Goal: Information Seeking & Learning: Learn about a topic

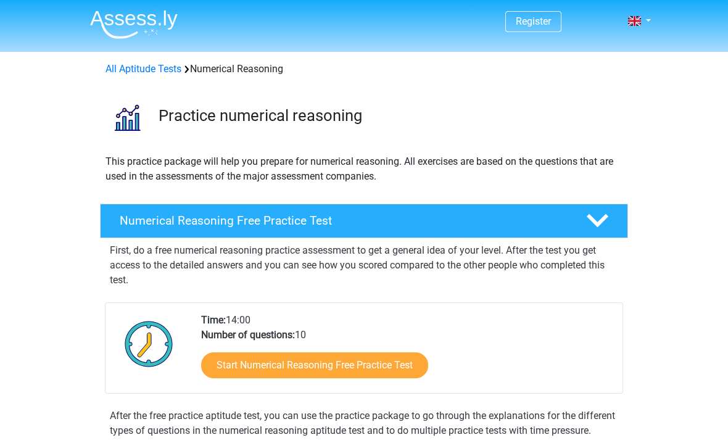
click at [417, 357] on link "Start Numerical Reasoning Free Practice Test" at bounding box center [314, 365] width 227 height 26
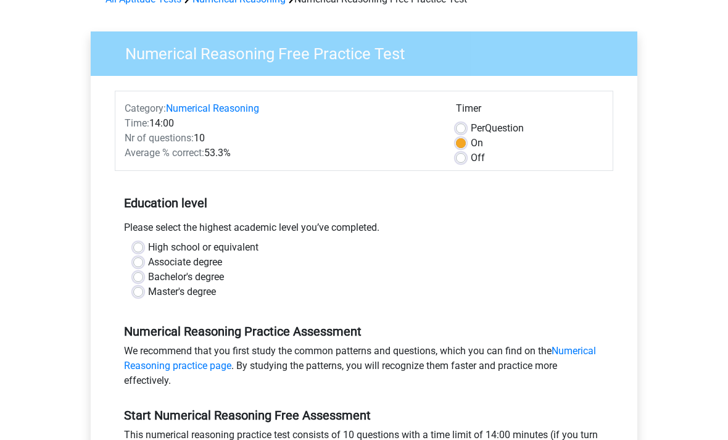
scroll to position [78, 0]
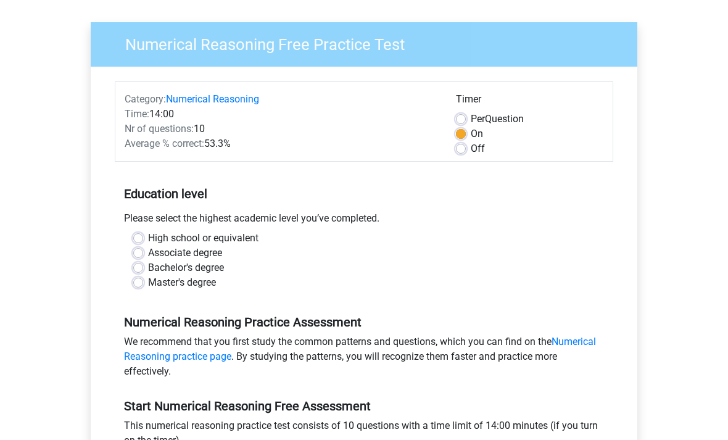
click at [252, 241] on label "High school or equivalent" at bounding box center [203, 238] width 110 height 15
click at [143, 241] on input "High school or equivalent" at bounding box center [138, 237] width 10 height 12
radio input "true"
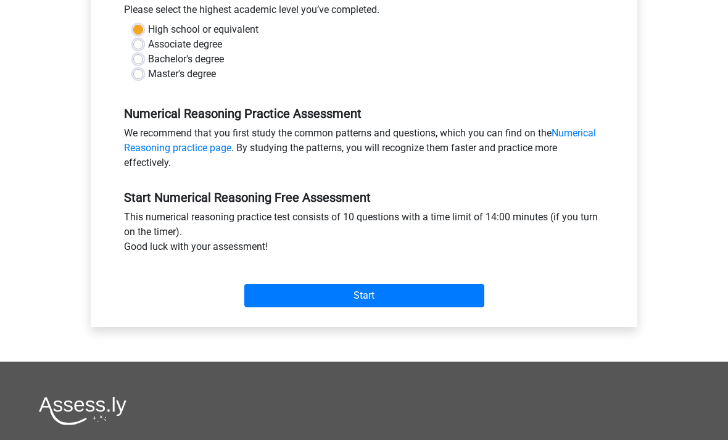
scroll to position [401, 0]
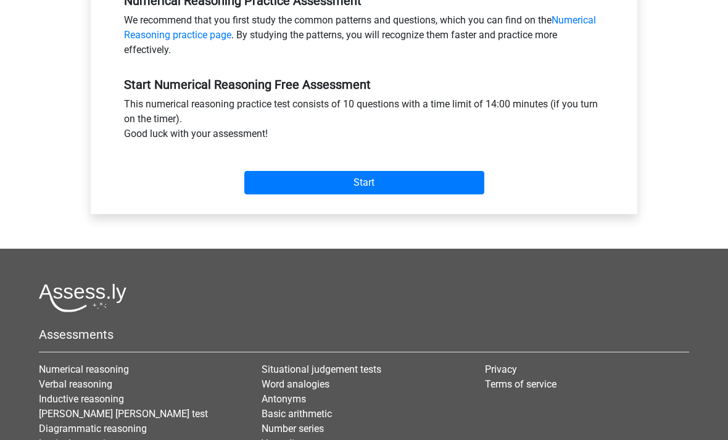
click at [436, 186] on input "Start" at bounding box center [364, 182] width 240 height 23
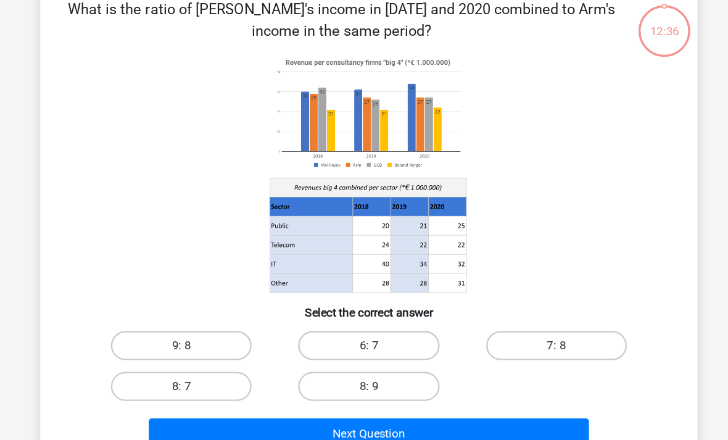
scroll to position [116, 0]
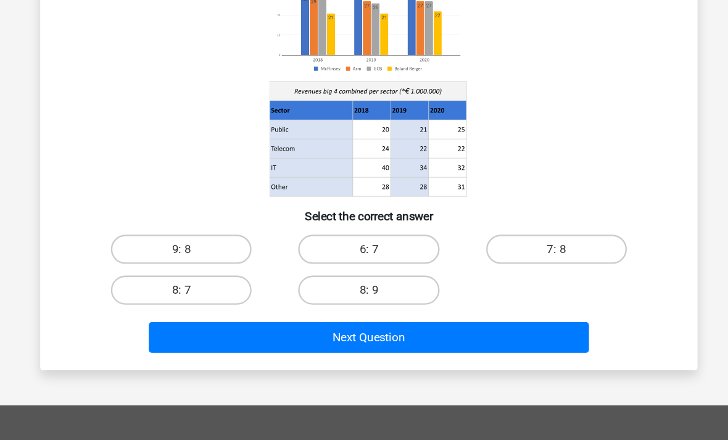
click at [146, 267] on label "8: 7" at bounding box center [205, 279] width 119 height 25
click at [206, 280] on input "8: 7" at bounding box center [210, 284] width 8 height 8
radio input "true"
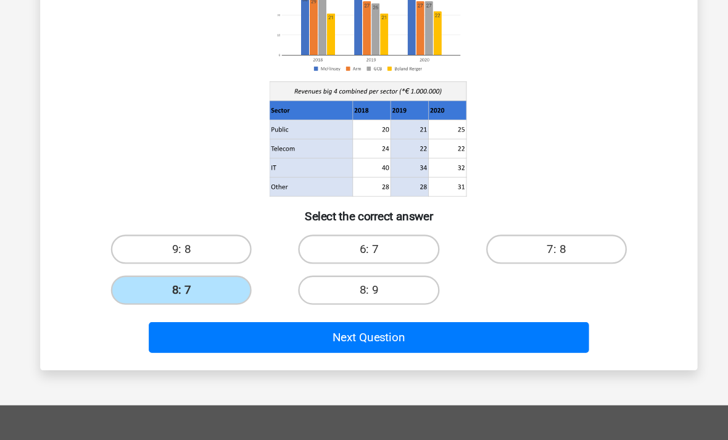
click at [468, 307] on button "Next Question" at bounding box center [364, 320] width 373 height 26
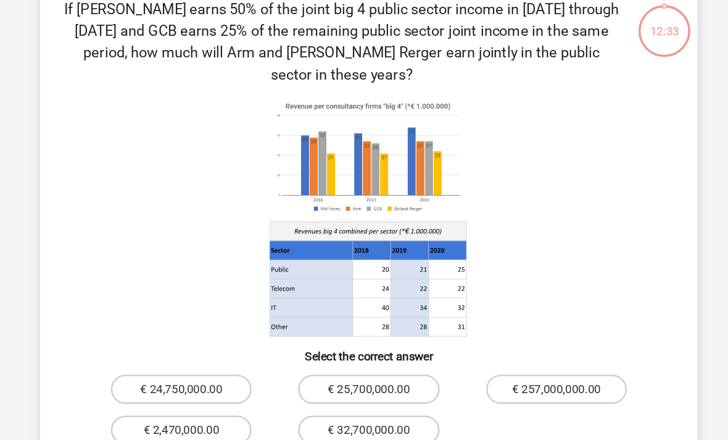
scroll to position [56, 0]
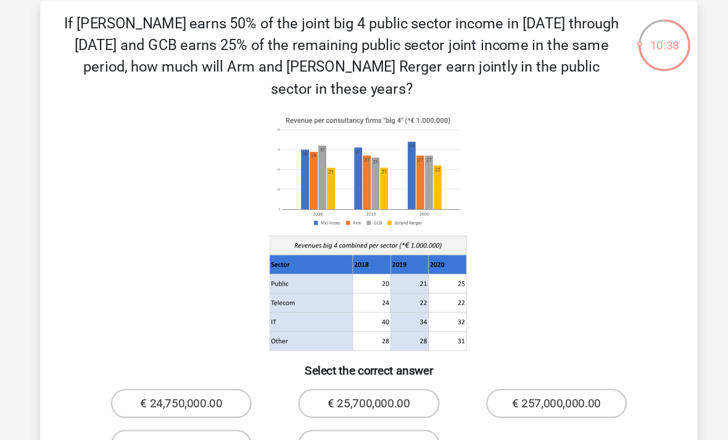
click at [178, 330] on label "€ 24,750,000.00" at bounding box center [205, 342] width 119 height 25
click at [206, 342] on input "€ 24,750,000.00" at bounding box center [210, 346] width 8 height 8
radio input "true"
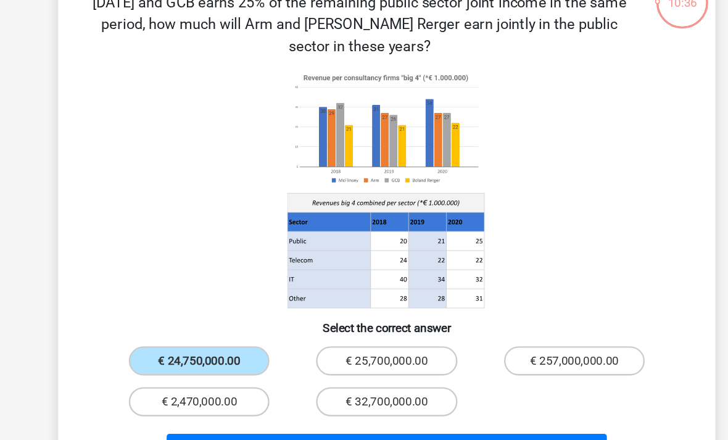
click at [444, 401] on button "Next Question" at bounding box center [364, 414] width 373 height 26
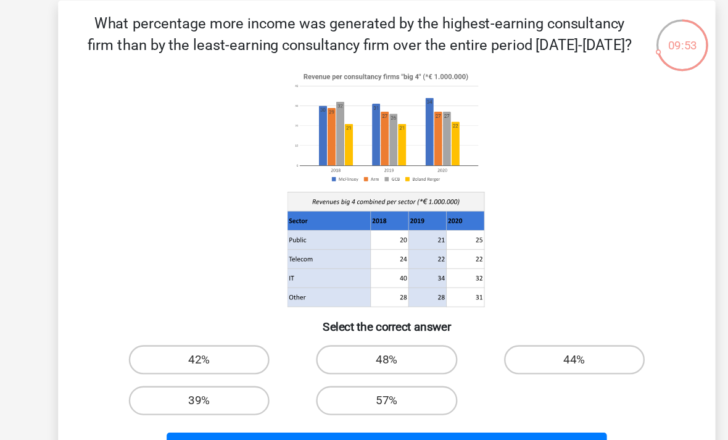
click at [304, 310] on label "48%" at bounding box center [363, 305] width 119 height 25
click at [364, 310] on input "48%" at bounding box center [368, 309] width 8 height 8
radio input "true"
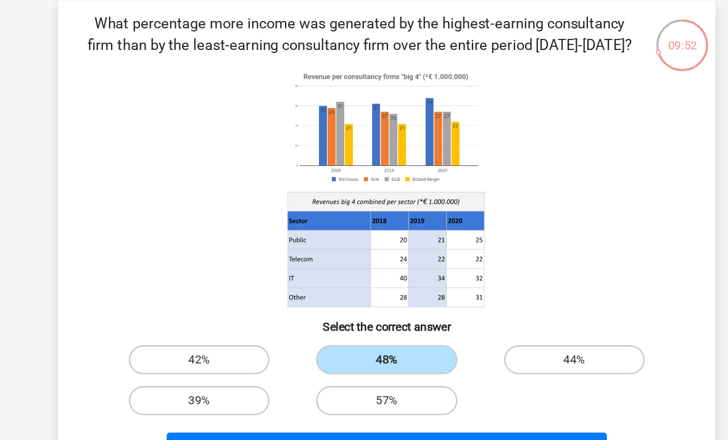
click at [247, 369] on button "Next Question" at bounding box center [364, 380] width 373 height 26
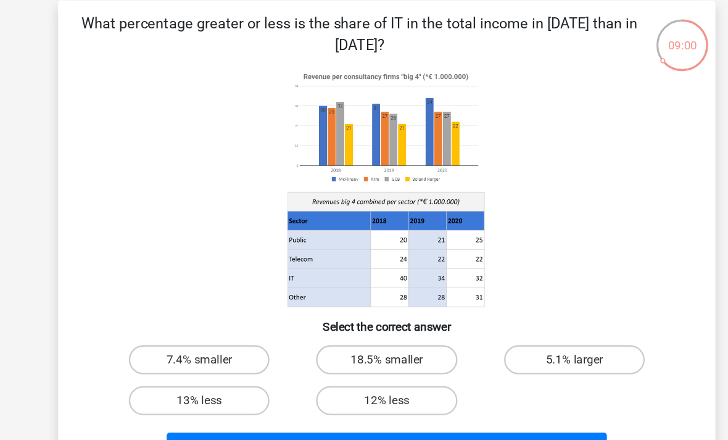
click at [354, 340] on label "12% less" at bounding box center [363, 339] width 119 height 25
click at [364, 340] on input "12% less" at bounding box center [368, 343] width 8 height 8
radio input "true"
click at [473, 385] on button "Next Question" at bounding box center [364, 380] width 373 height 26
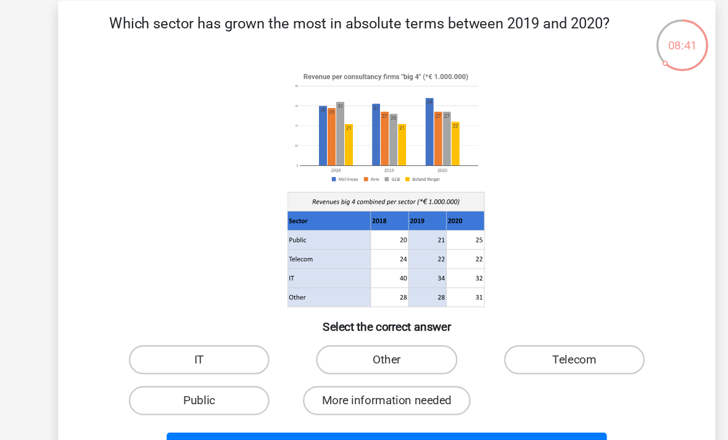
click at [202, 344] on label "Public" at bounding box center [205, 339] width 119 height 25
click at [206, 344] on input "Public" at bounding box center [210, 343] width 8 height 8
radio input "true"
click at [454, 390] on button "Next Question" at bounding box center [364, 380] width 373 height 26
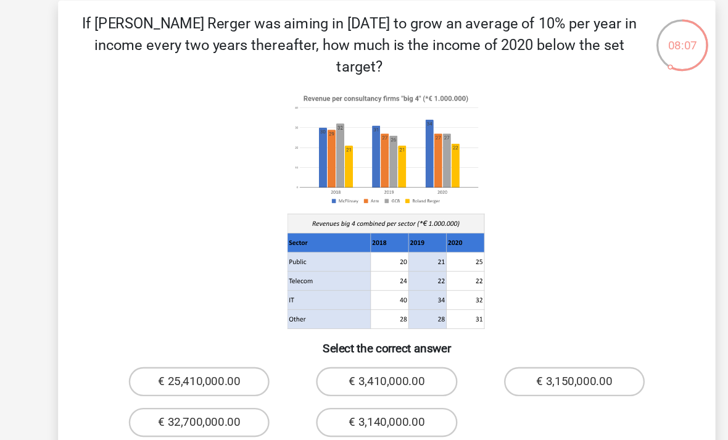
click at [304, 311] on label "€ 3,410,000.00" at bounding box center [363, 323] width 119 height 25
click at [364, 323] on input "€ 3,410,000.00" at bounding box center [368, 327] width 8 height 8
radio input "true"
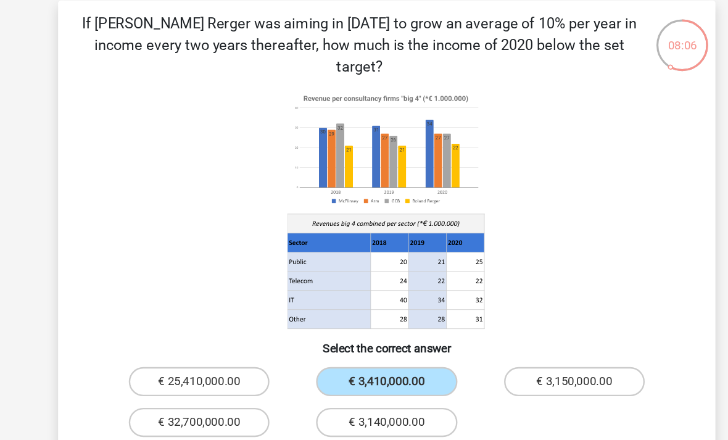
click at [231, 385] on button "Next Question" at bounding box center [364, 398] width 373 height 26
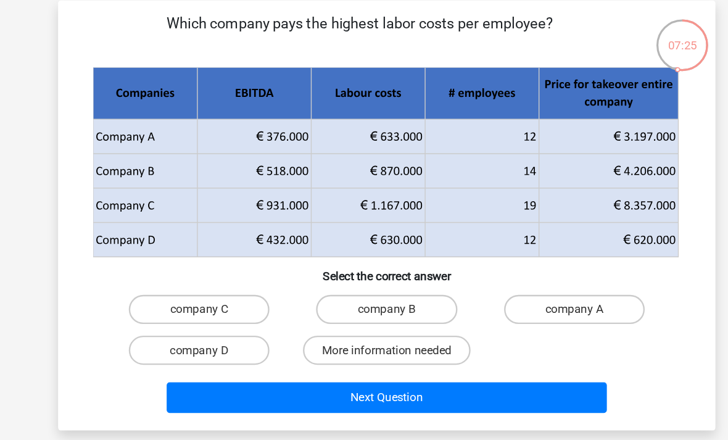
click at [352, 255] on label "company B" at bounding box center [363, 262] width 119 height 25
click at [364, 262] on input "company B" at bounding box center [368, 266] width 8 height 8
radio input "true"
click at [437, 324] on button "Next Question" at bounding box center [364, 337] width 373 height 26
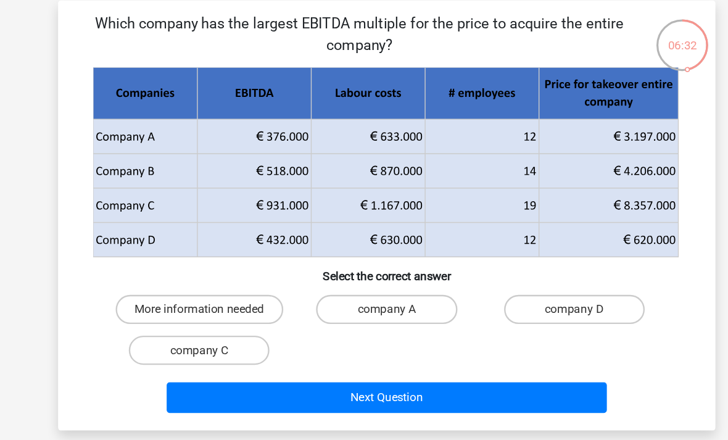
click at [183, 304] on label "company C" at bounding box center [205, 297] width 119 height 25
click at [206, 304] on input "company C" at bounding box center [210, 301] width 8 height 8
radio input "true"
click at [376, 331] on button "Next Question" at bounding box center [364, 337] width 373 height 26
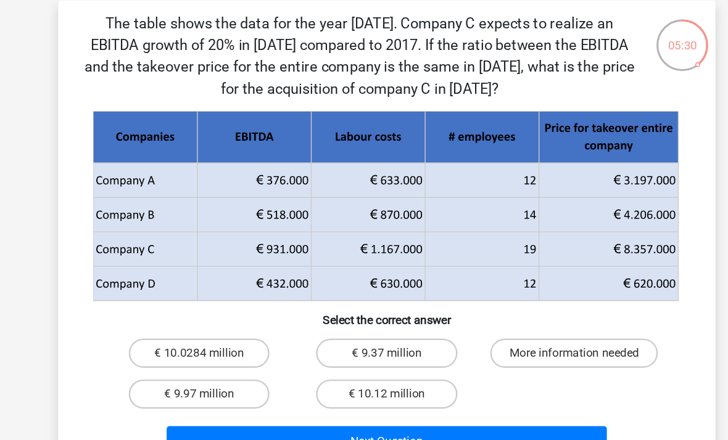
click at [149, 293] on label "€ 10.0284 million" at bounding box center [205, 299] width 119 height 25
click at [206, 299] on input "€ 10.0284 million" at bounding box center [210, 303] width 8 height 8
radio input "true"
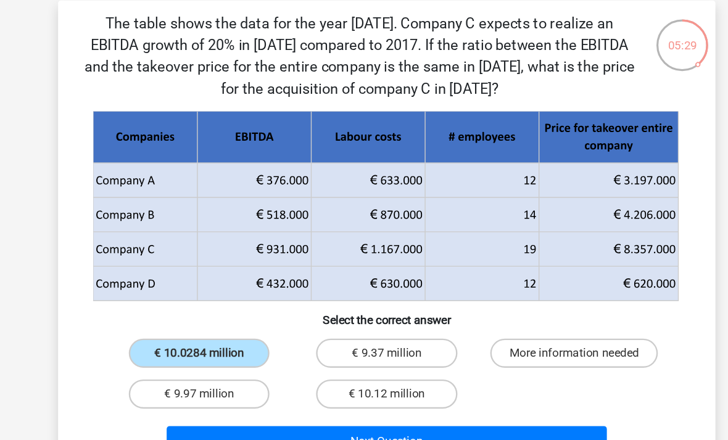
click at [249, 376] on button "Next Question" at bounding box center [364, 374] width 373 height 26
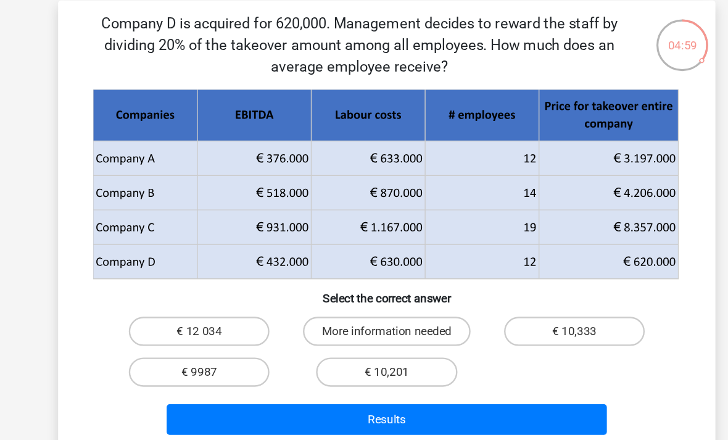
click at [476, 268] on label "€ 10,333" at bounding box center [522, 280] width 119 height 25
click at [523, 281] on input "€ 10,333" at bounding box center [527, 285] width 8 height 8
radio input "true"
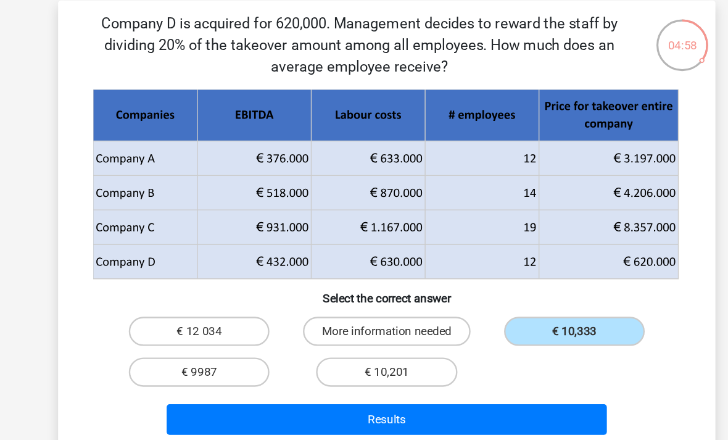
click at [374, 361] on button "Results" at bounding box center [364, 356] width 373 height 26
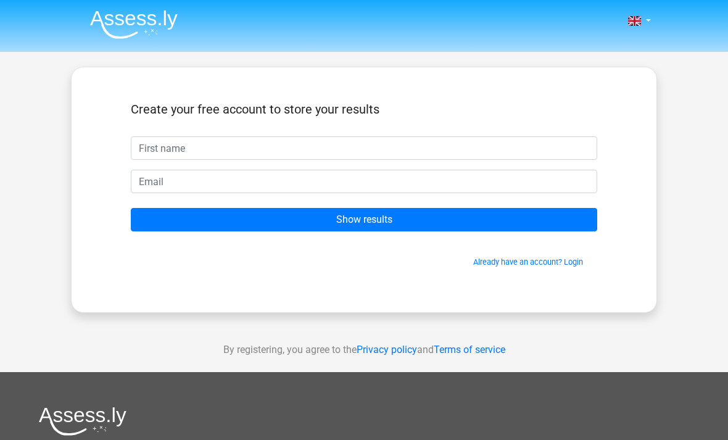
click at [541, 151] on input "text" at bounding box center [364, 147] width 467 height 23
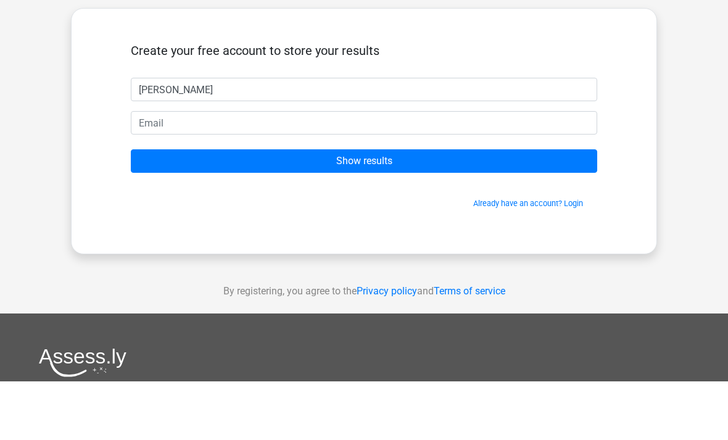
type input "Daniel"
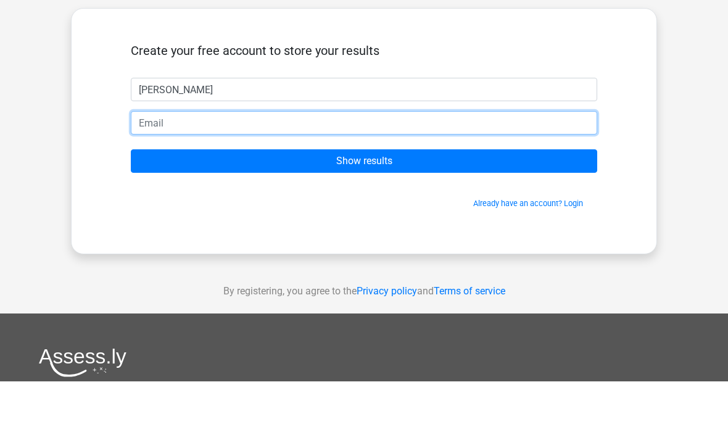
click at [156, 170] on input "email" at bounding box center [364, 181] width 467 height 23
type input "djd12344@outlook.com"
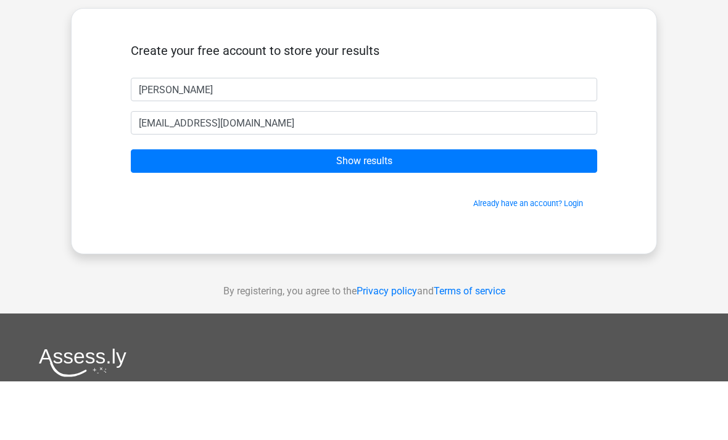
click at [458, 208] on input "Show results" at bounding box center [364, 219] width 467 height 23
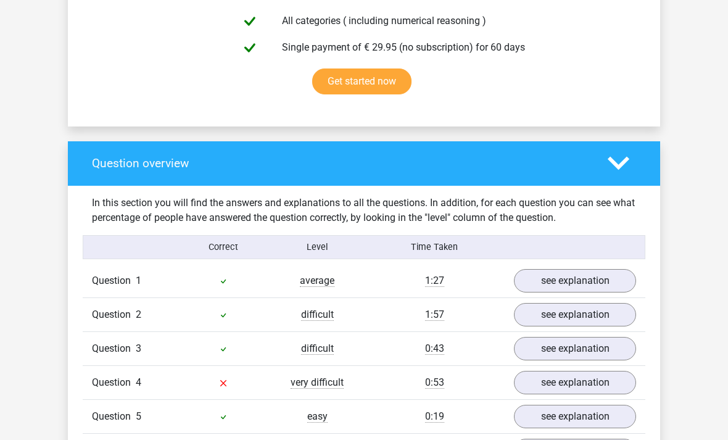
scroll to position [912, 0]
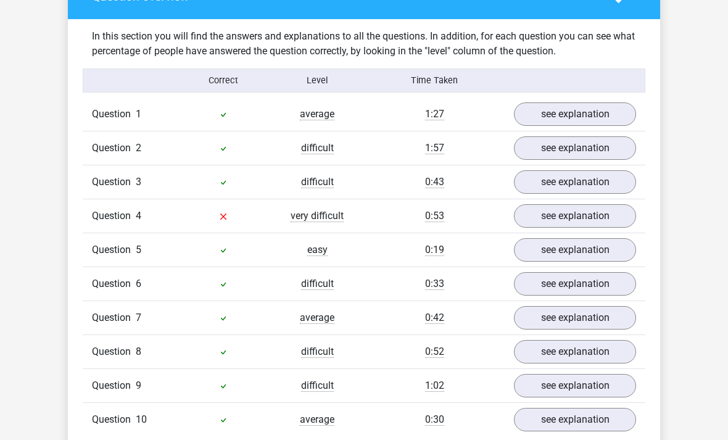
click at [605, 210] on link "see explanation" at bounding box center [575, 216] width 122 height 23
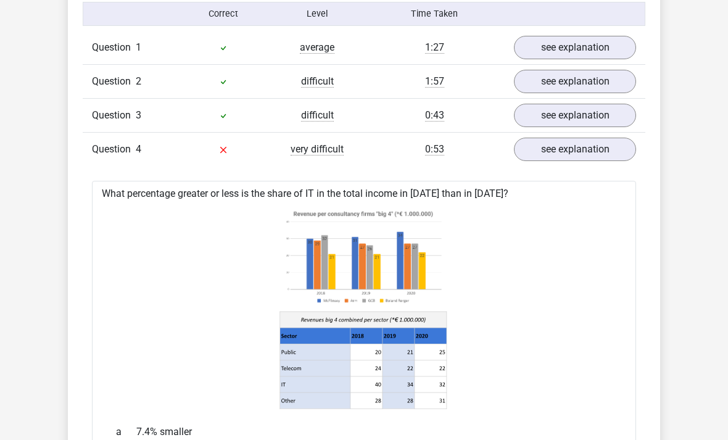
scroll to position [873, 0]
